Goal: Find specific page/section: Find specific page/section

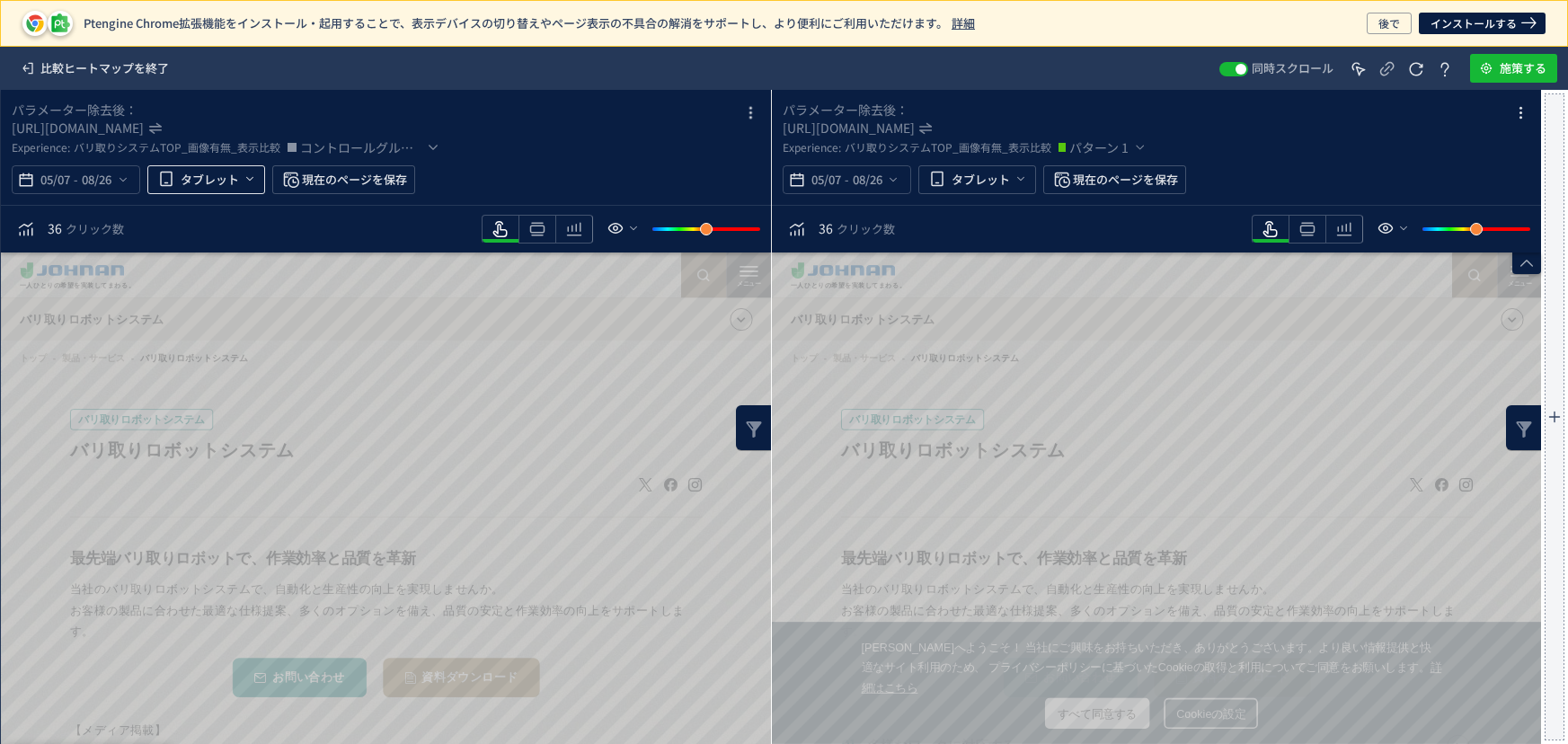
click at [261, 175] on button "タブレット" at bounding box center [206, 180] width 118 height 29
click at [252, 175] on icon "heatmap-top-bar" at bounding box center [250, 179] width 14 height 14
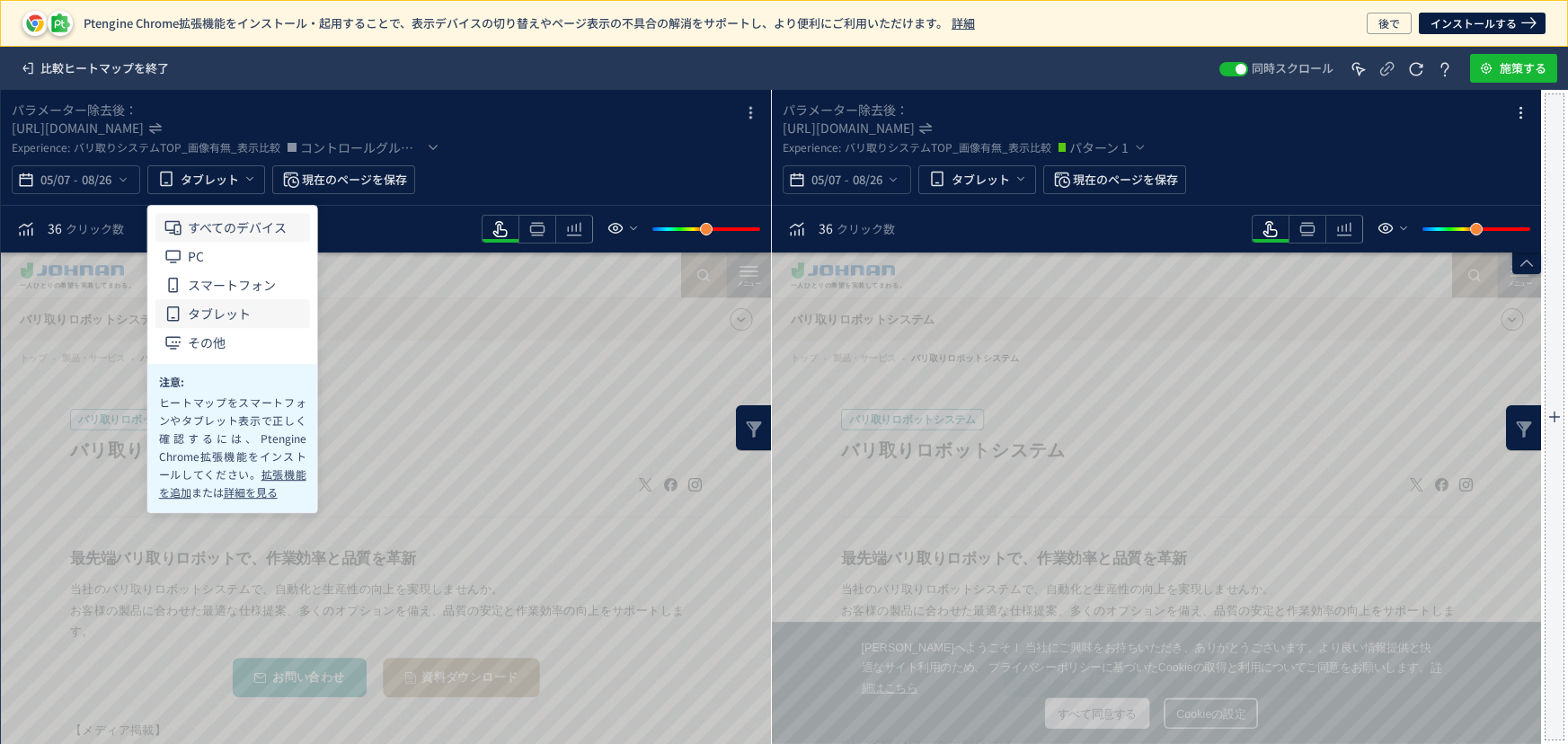
click at [0, 0] on span "すべてのデバイス" at bounding box center [0, 0] width 0 height 0
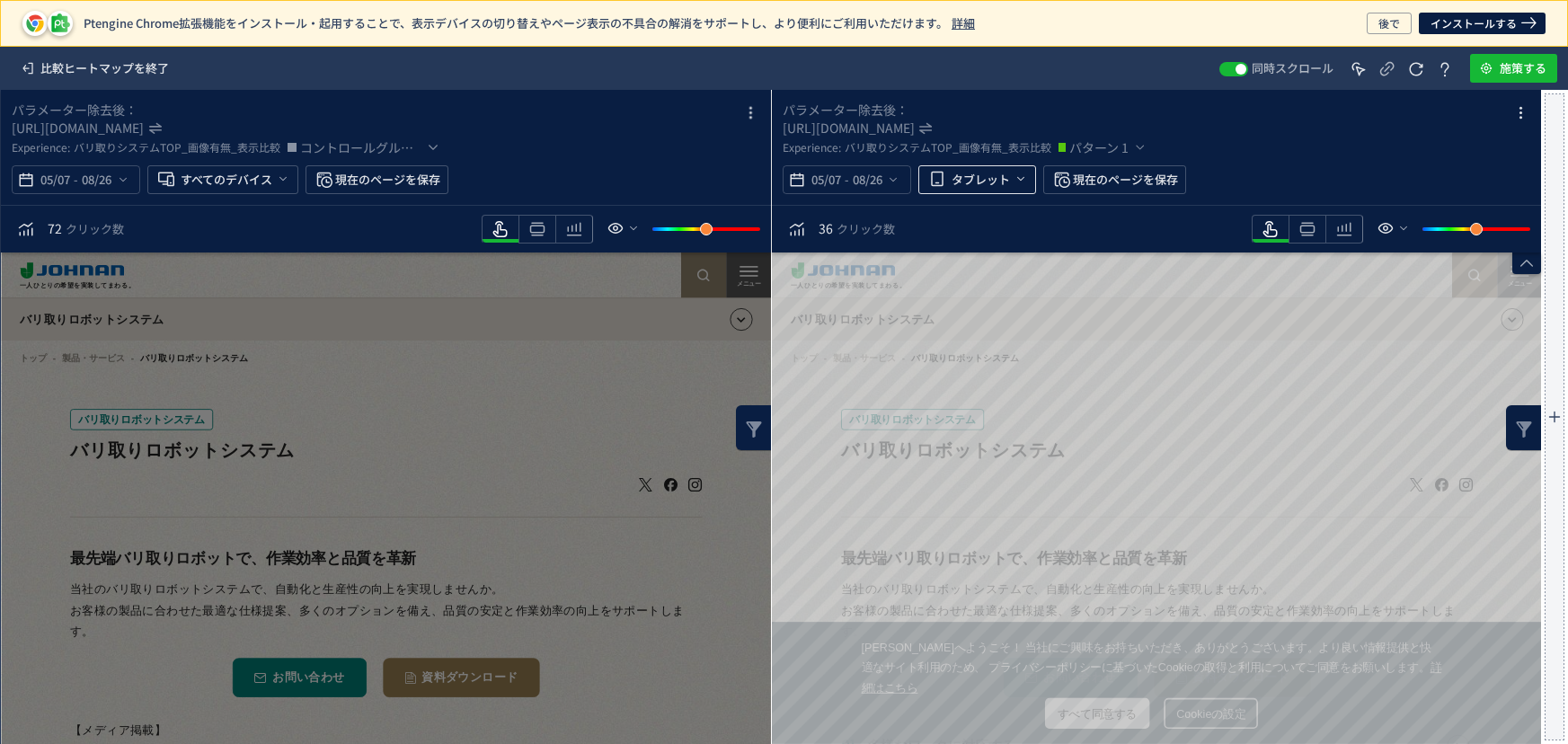
click at [1015, 177] on icon "heatmap-top-bar" at bounding box center [1021, 179] width 14 height 14
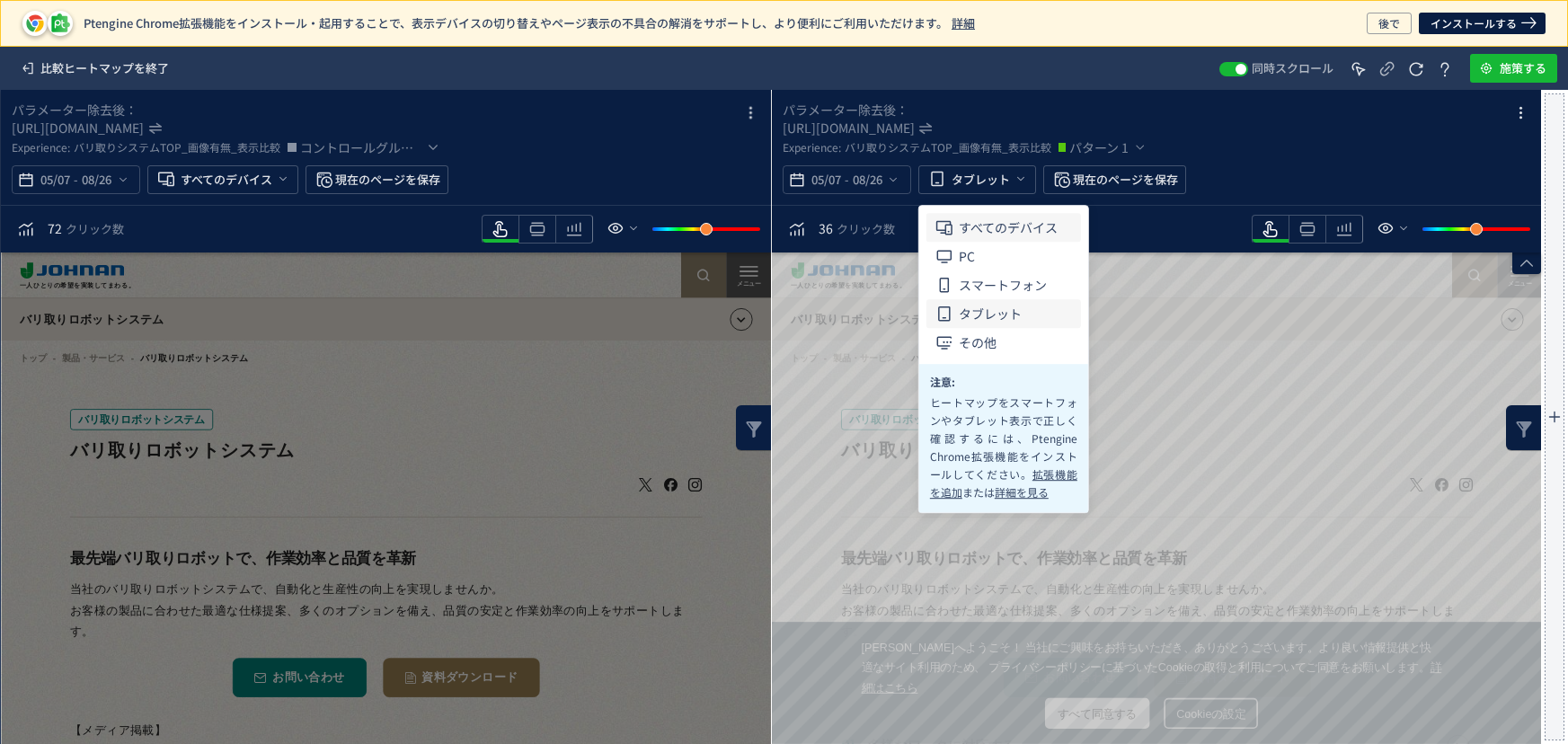
click at [0, 0] on span "すべてのデバイス" at bounding box center [0, 0] width 0 height 0
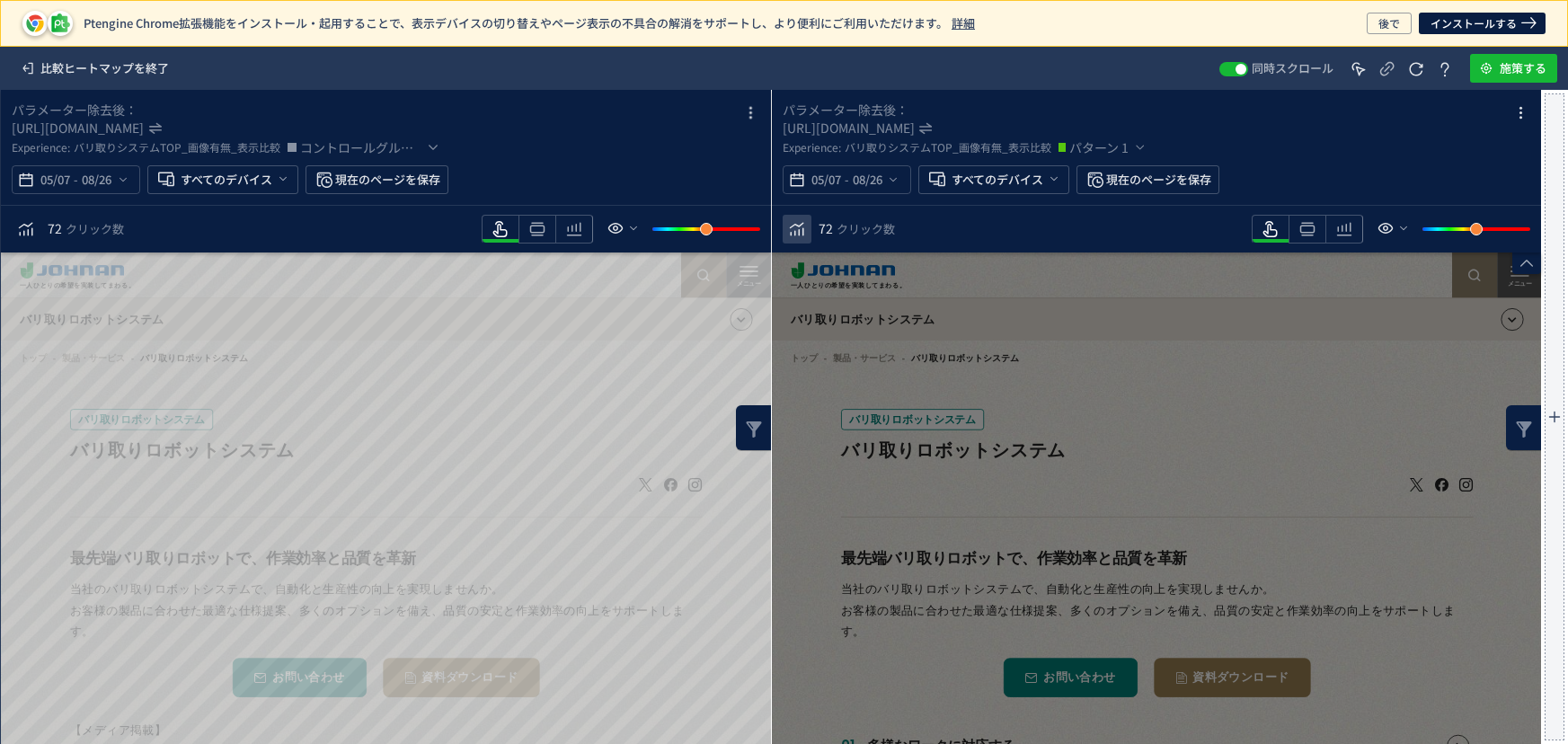
drag, startPoint x: 537, startPoint y: 223, endPoint x: 801, endPoint y: 243, distance: 264.8
click at [538, 223] on use "heatmap-toolbar" at bounding box center [536, 229] width 15 height 13
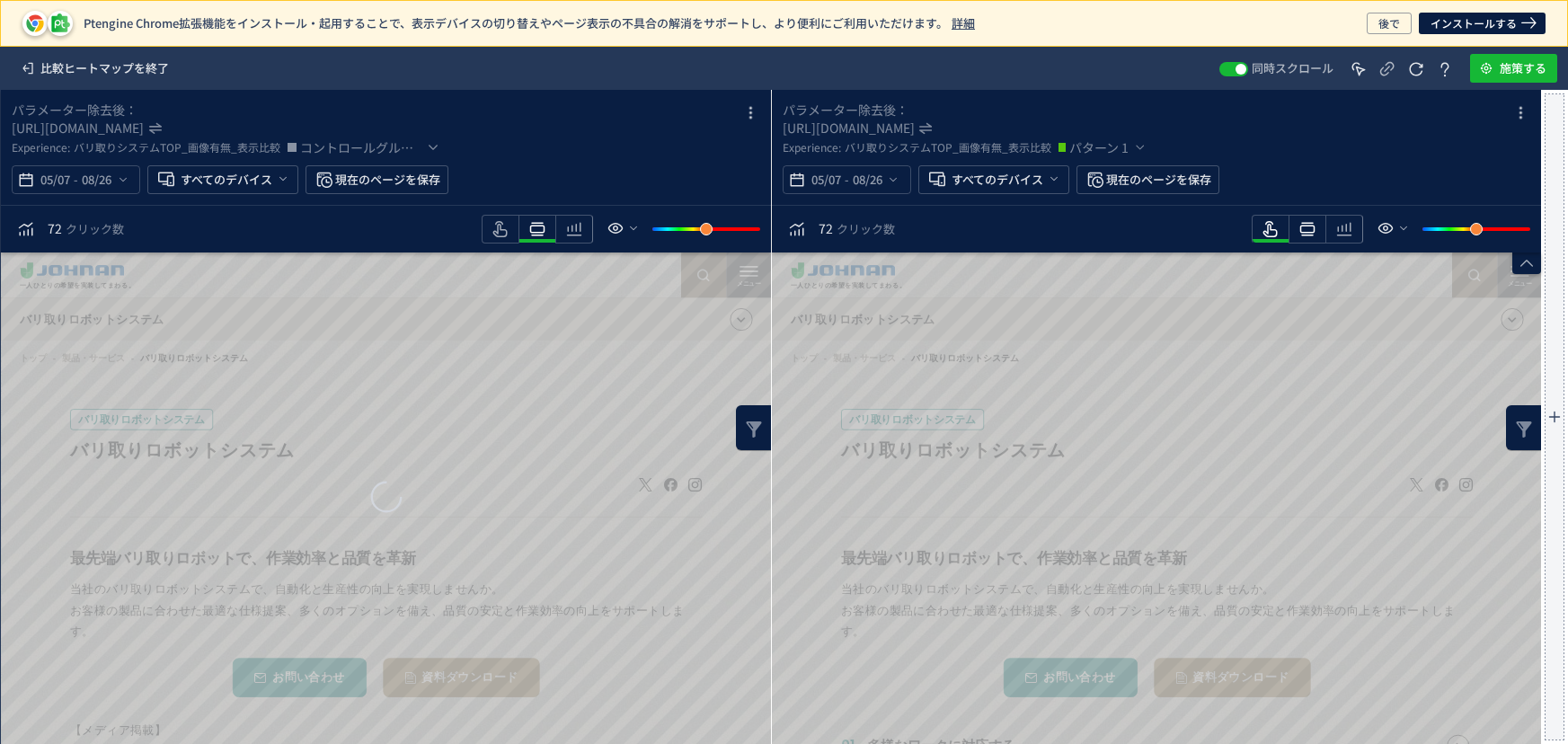
click at [1310, 227] on icon "heatmap-toolbar" at bounding box center [1307, 229] width 22 height 22
click at [505, 227] on icon "heatmap-toolbar" at bounding box center [501, 229] width 22 height 22
click at [585, 226] on div "heatmap-toolbar" at bounding box center [574, 229] width 38 height 29
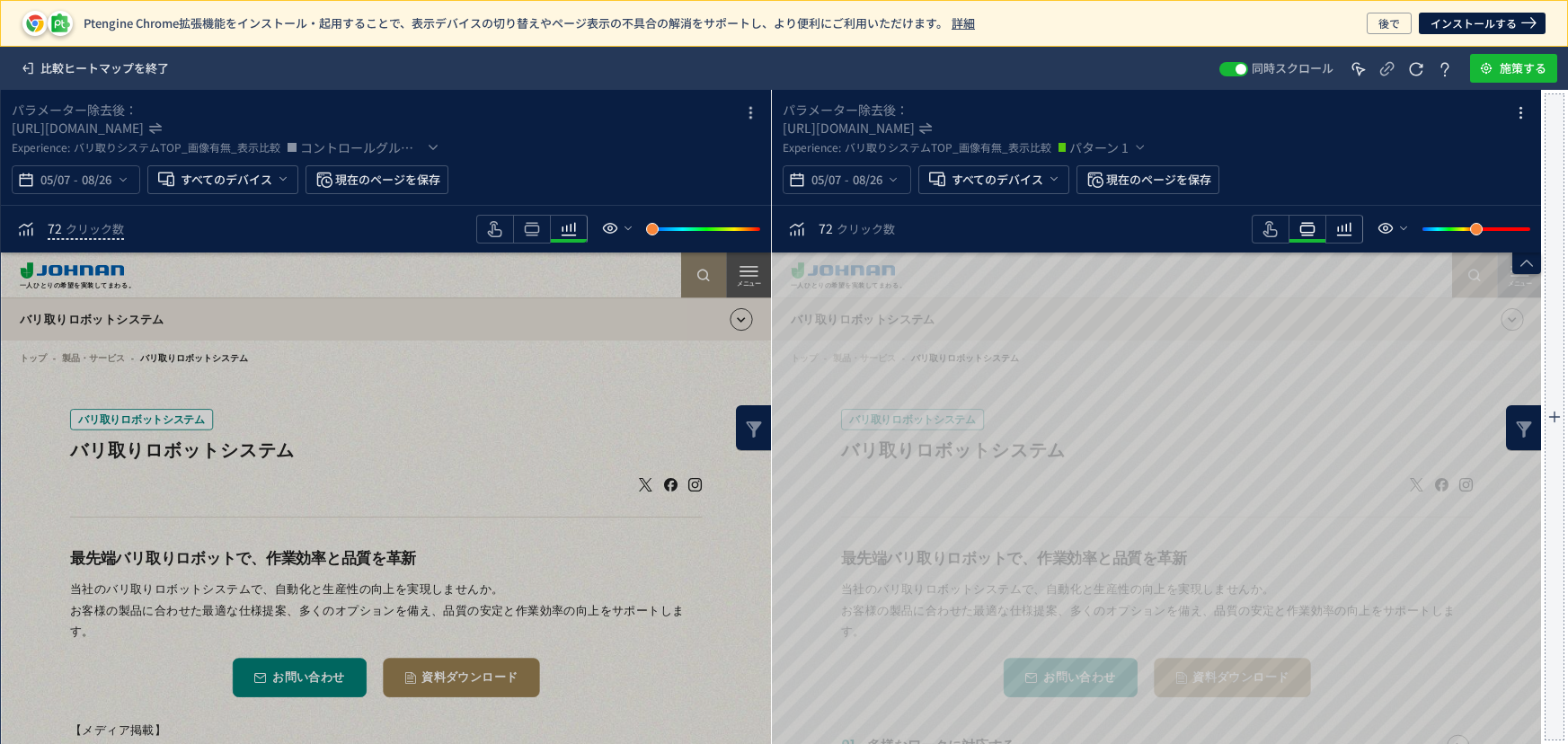
click at [1348, 227] on icon "heatmap-toolbar" at bounding box center [1344, 229] width 22 height 22
